Goal: Information Seeking & Learning: Learn about a topic

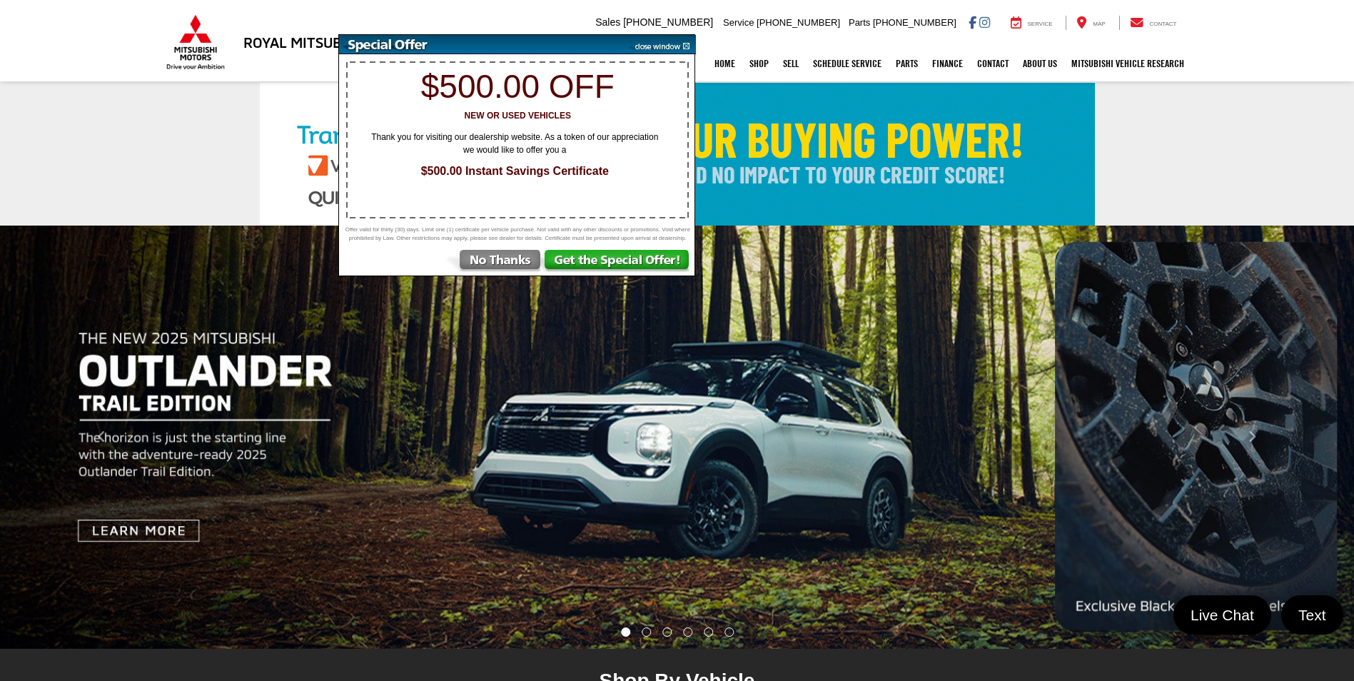
click at [688, 44] on img at bounding box center [660, 44] width 72 height 19
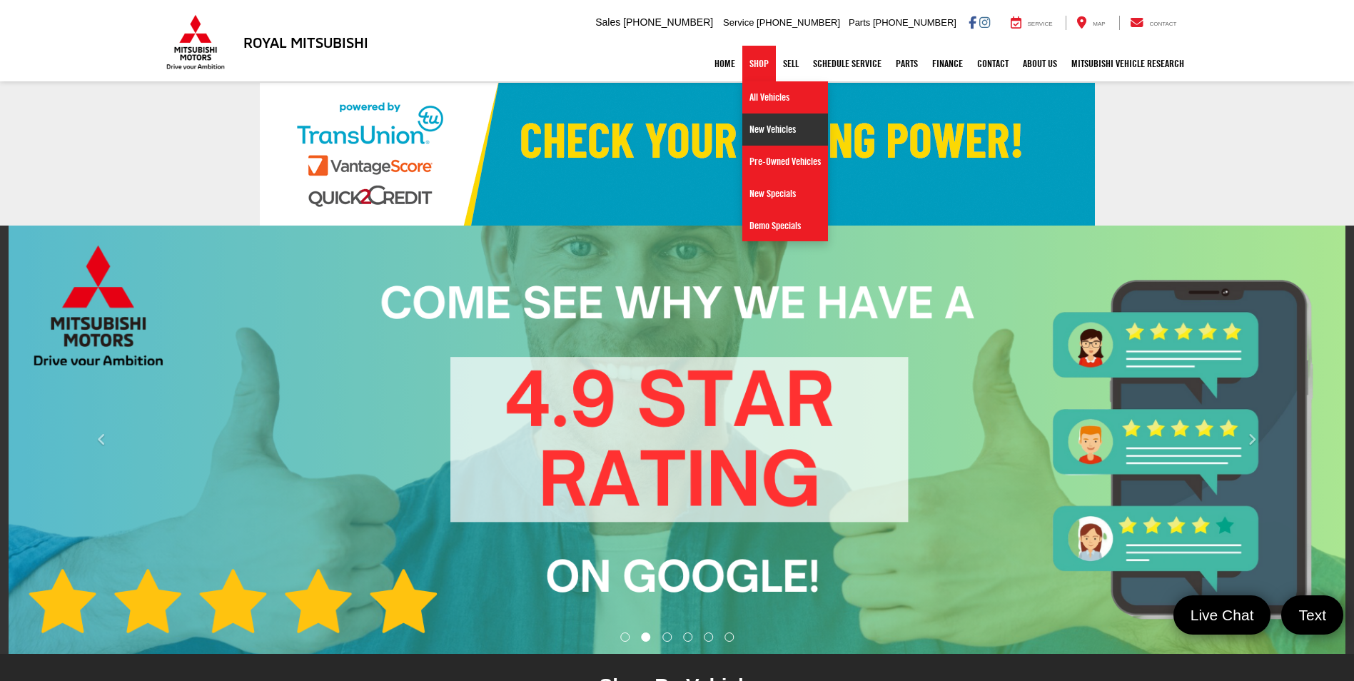
click at [754, 124] on link "New Vehicles" at bounding box center [785, 129] width 86 height 32
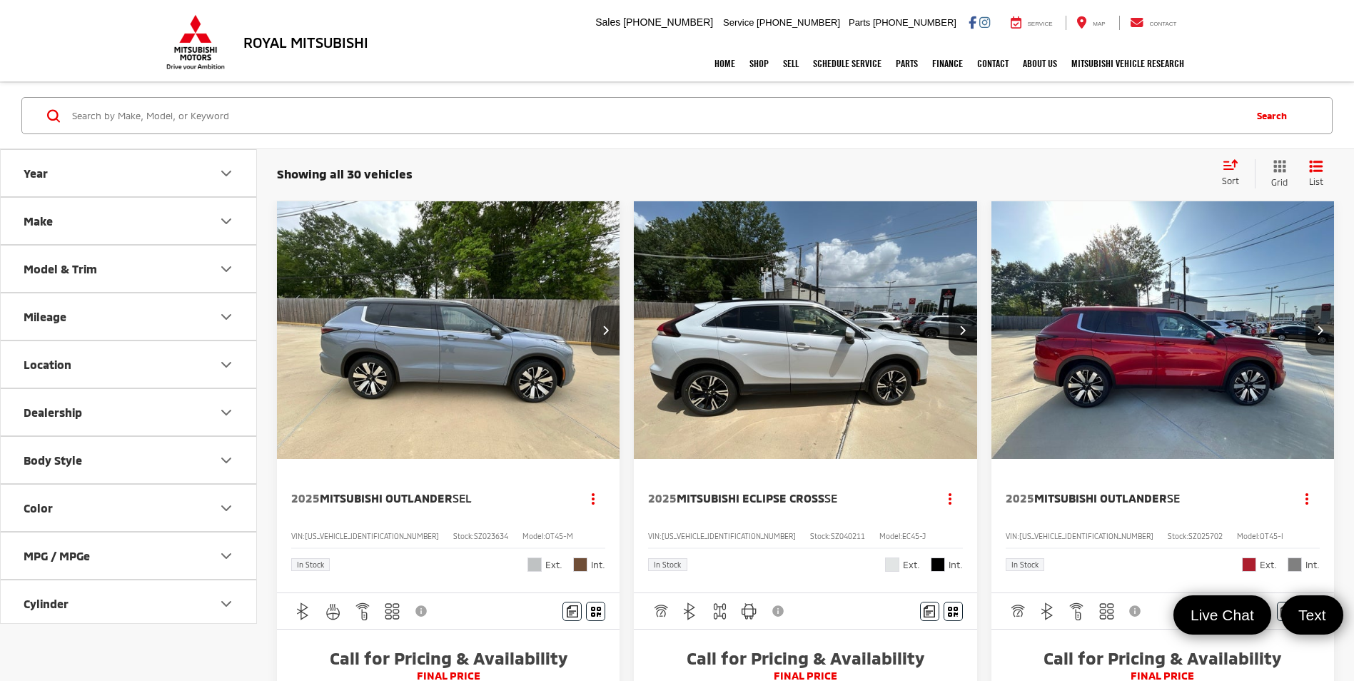
click at [205, 274] on button "Model & Trim" at bounding box center [129, 268] width 257 height 46
